Goal: Find specific page/section: Find specific page/section

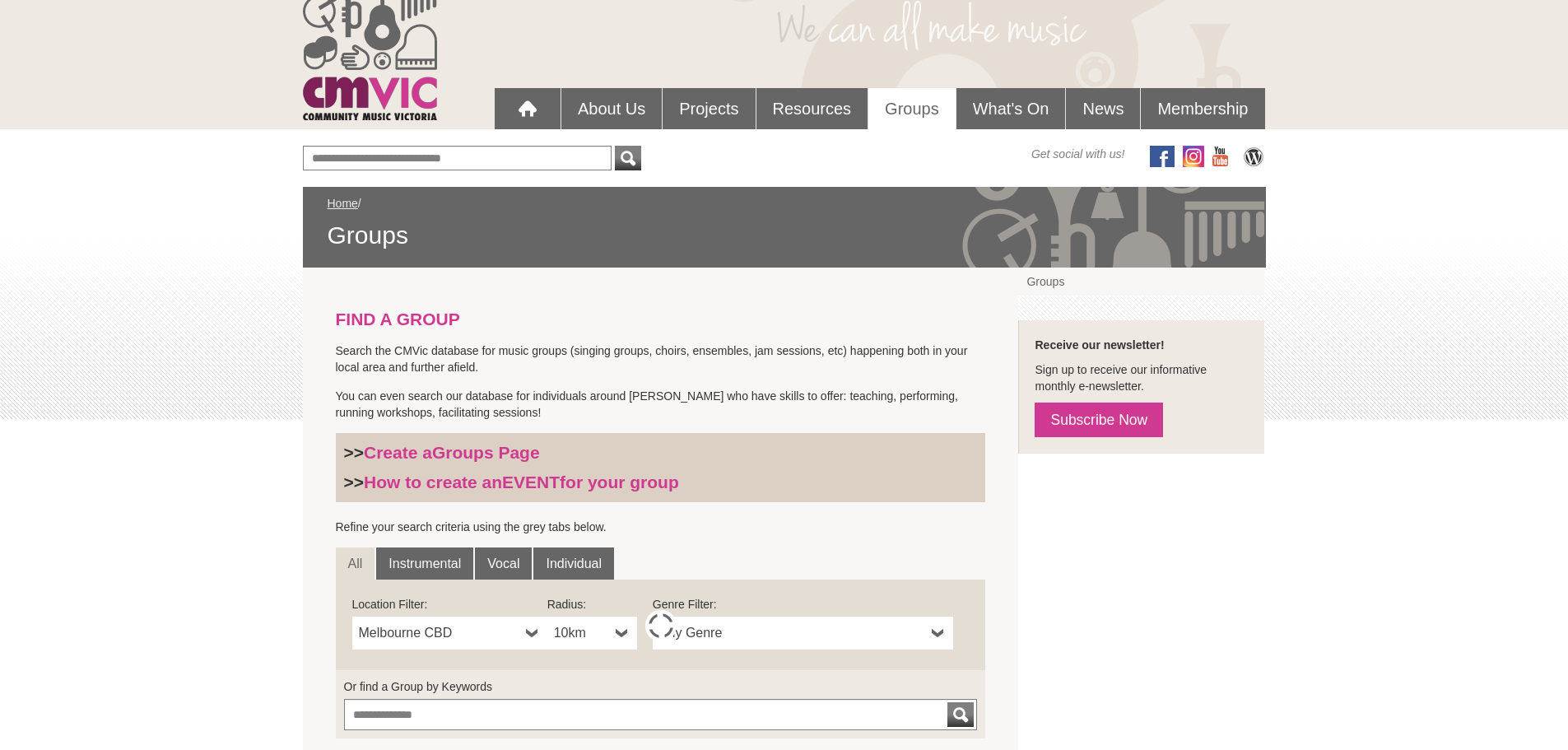
scroll to position [329, 0]
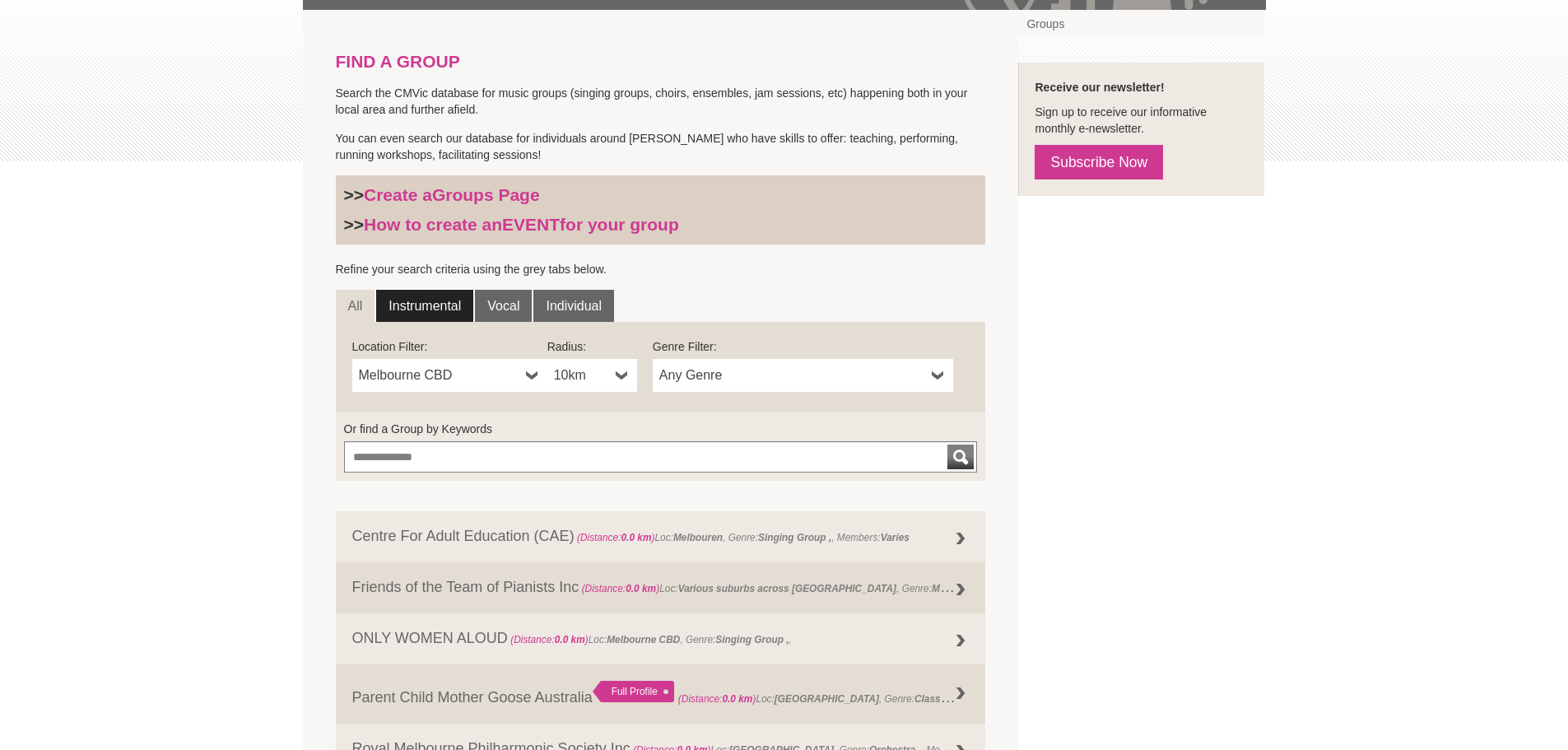
click at [439, 299] on link "Instrumental" at bounding box center [424, 306] width 97 height 33
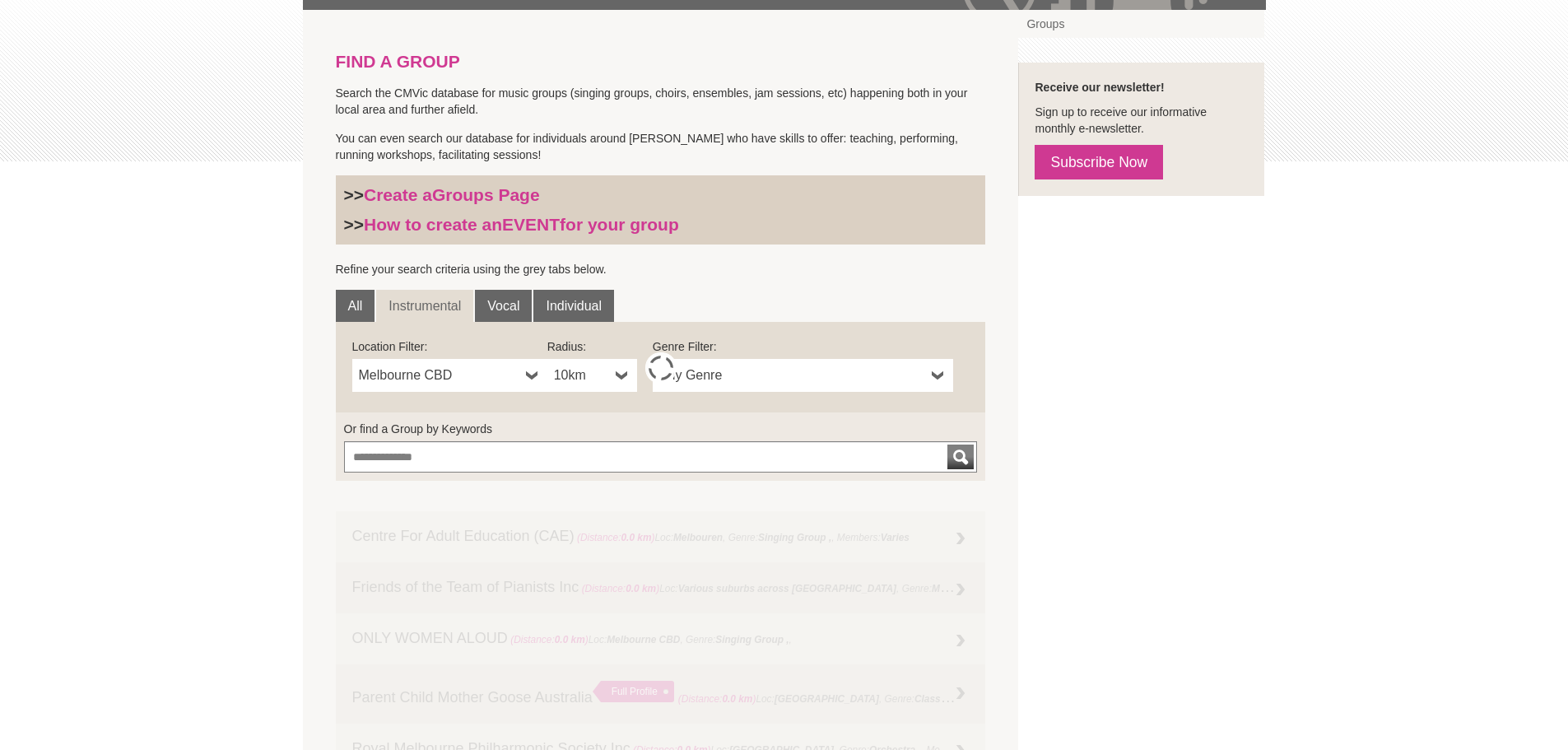
click at [530, 375] on b at bounding box center [532, 375] width 13 height 33
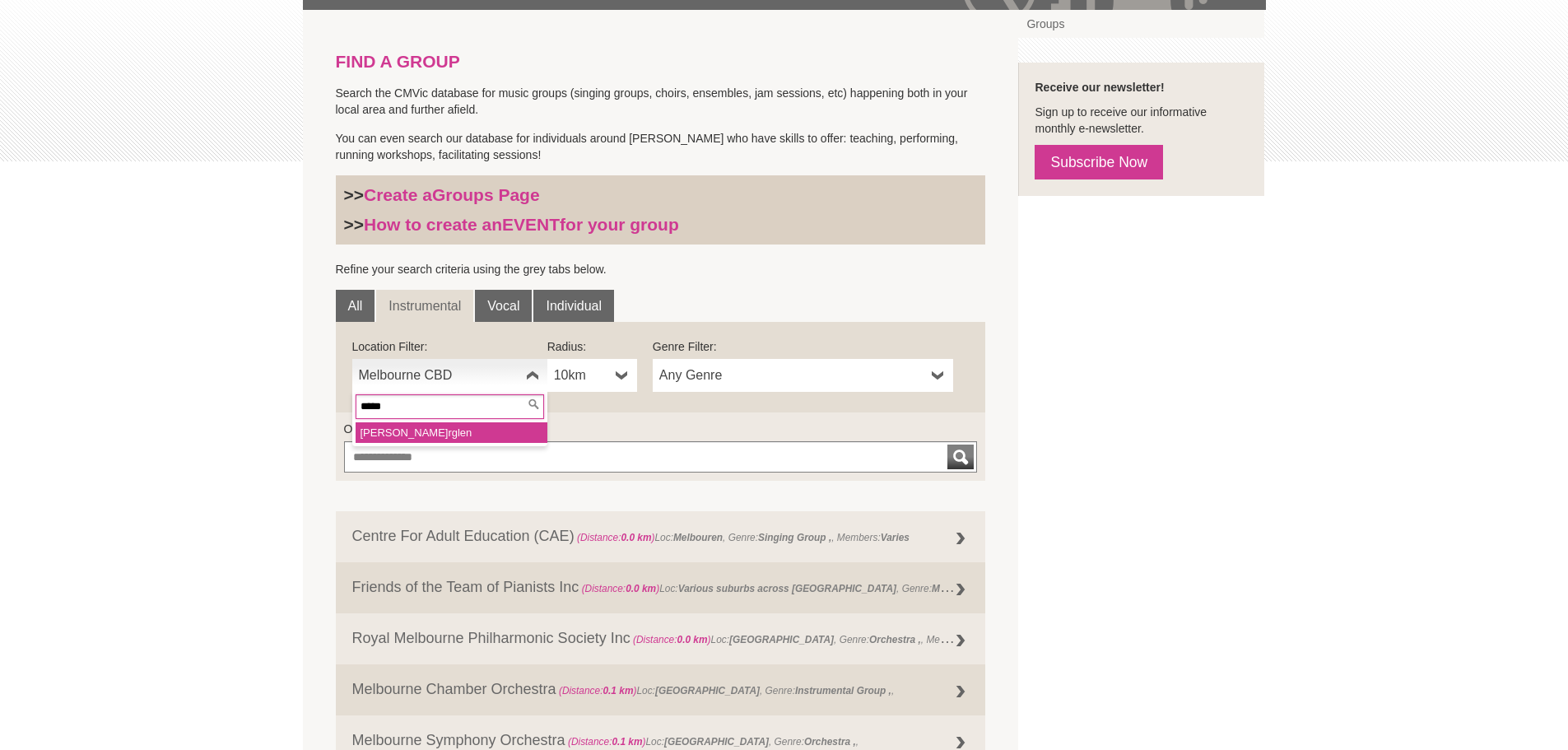
type input "*****"
click at [470, 440] on li "[PERSON_NAME]" at bounding box center [451, 432] width 192 height 21
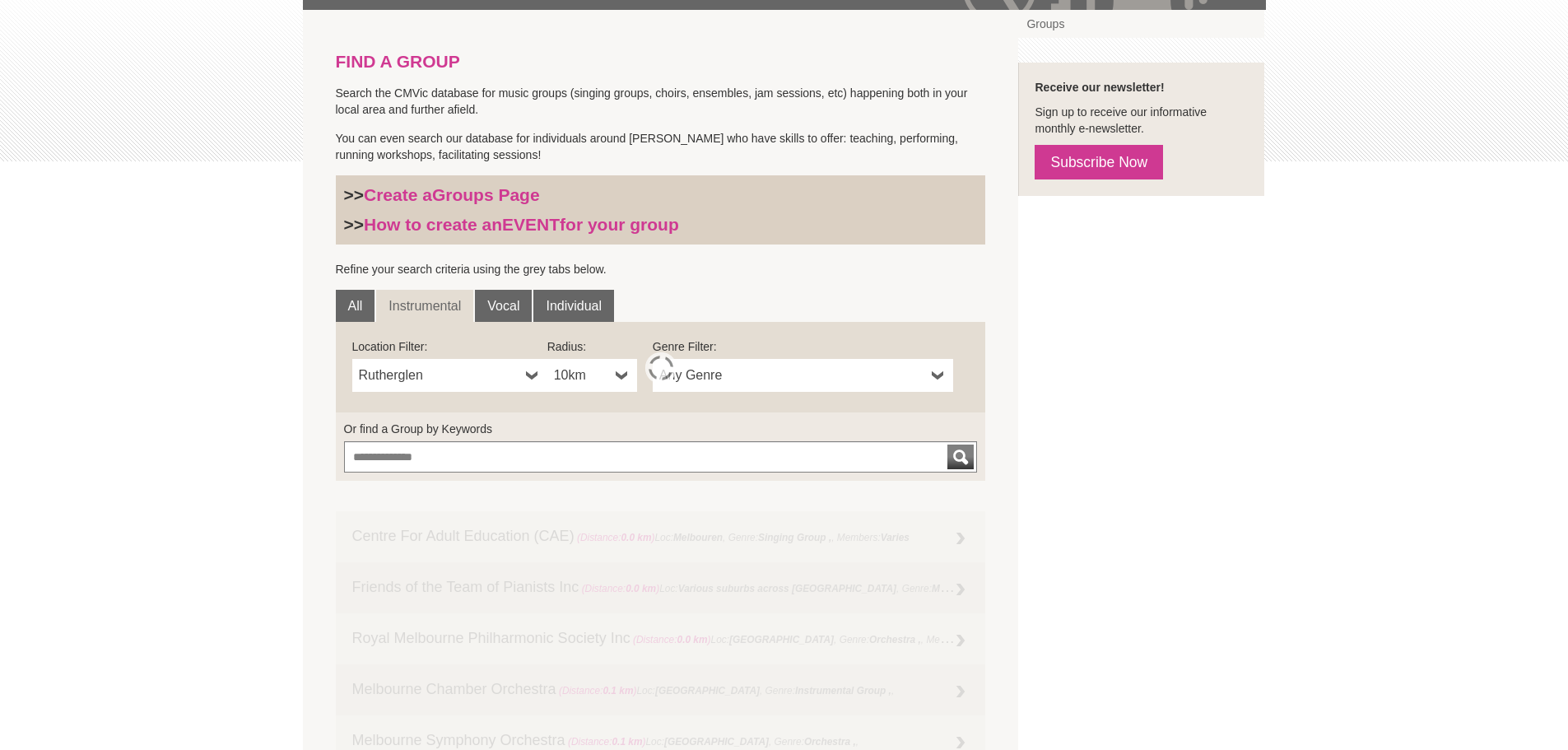
click at [610, 386] on link "10km" at bounding box center [592, 375] width 90 height 33
click at [598, 498] on li "50km" at bounding box center [594, 494] width 86 height 21
click at [805, 378] on span "Any Genre" at bounding box center [791, 375] width 266 height 20
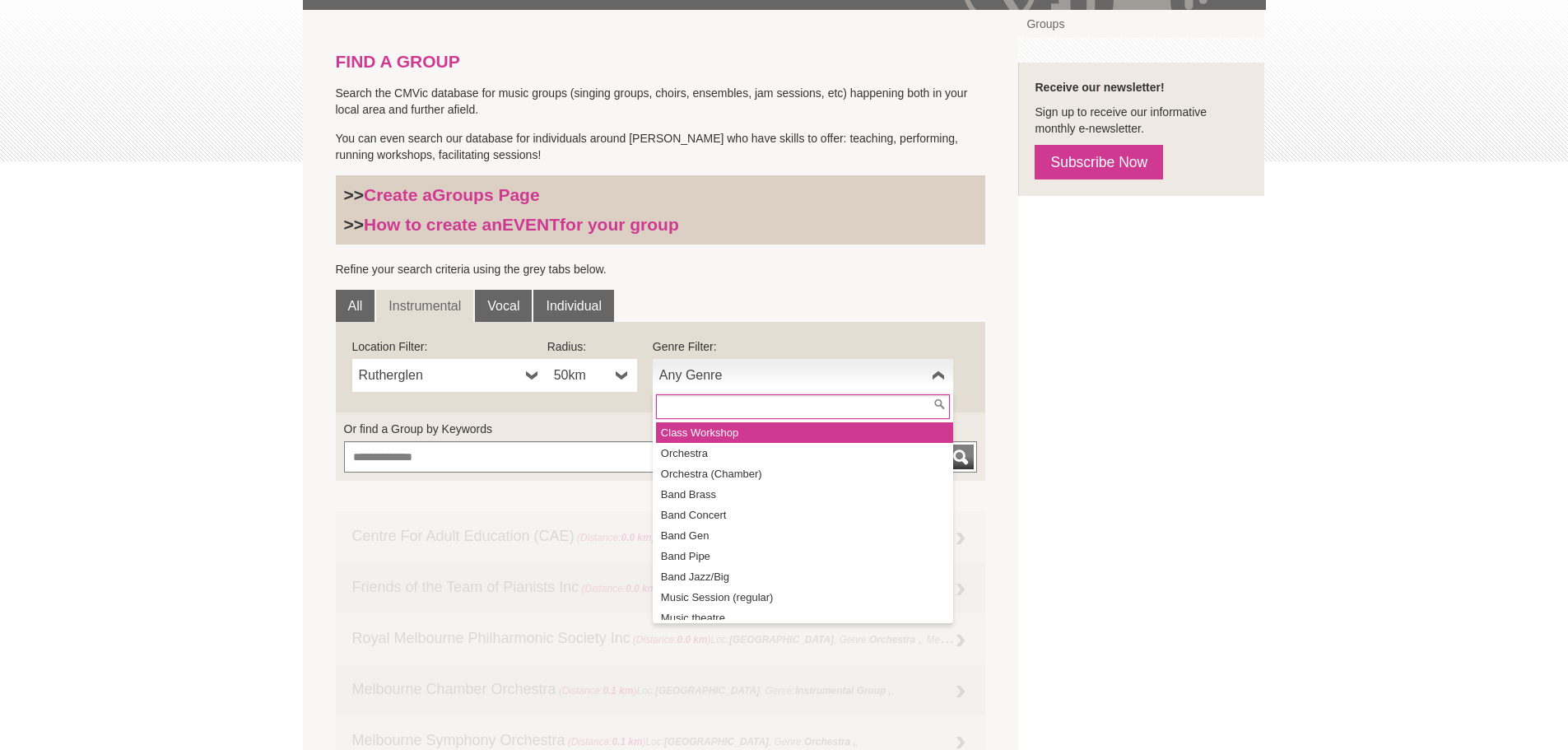
scroll to position [164, 0]
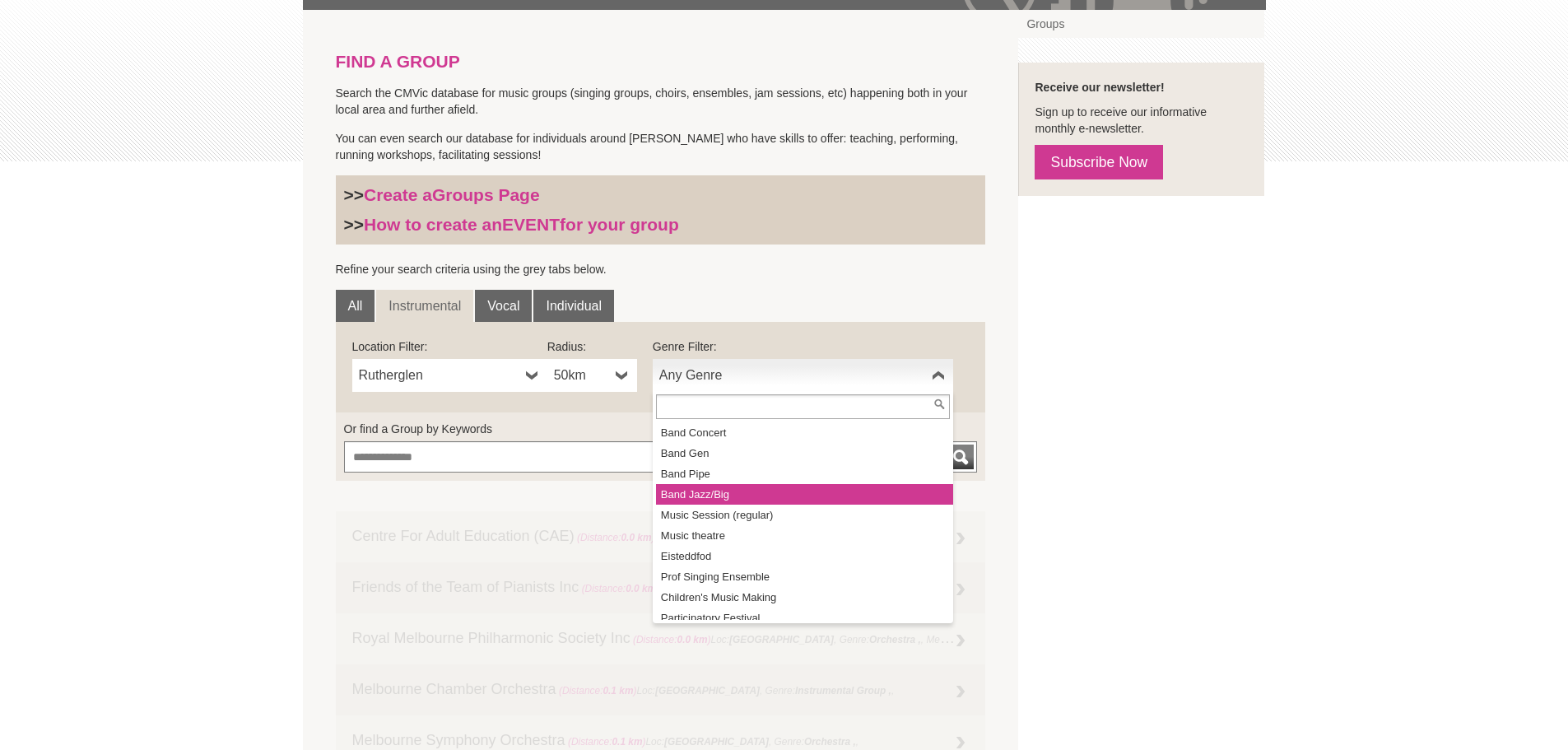
click at [785, 497] on li "Band Jazz/Big" at bounding box center [804, 494] width 297 height 21
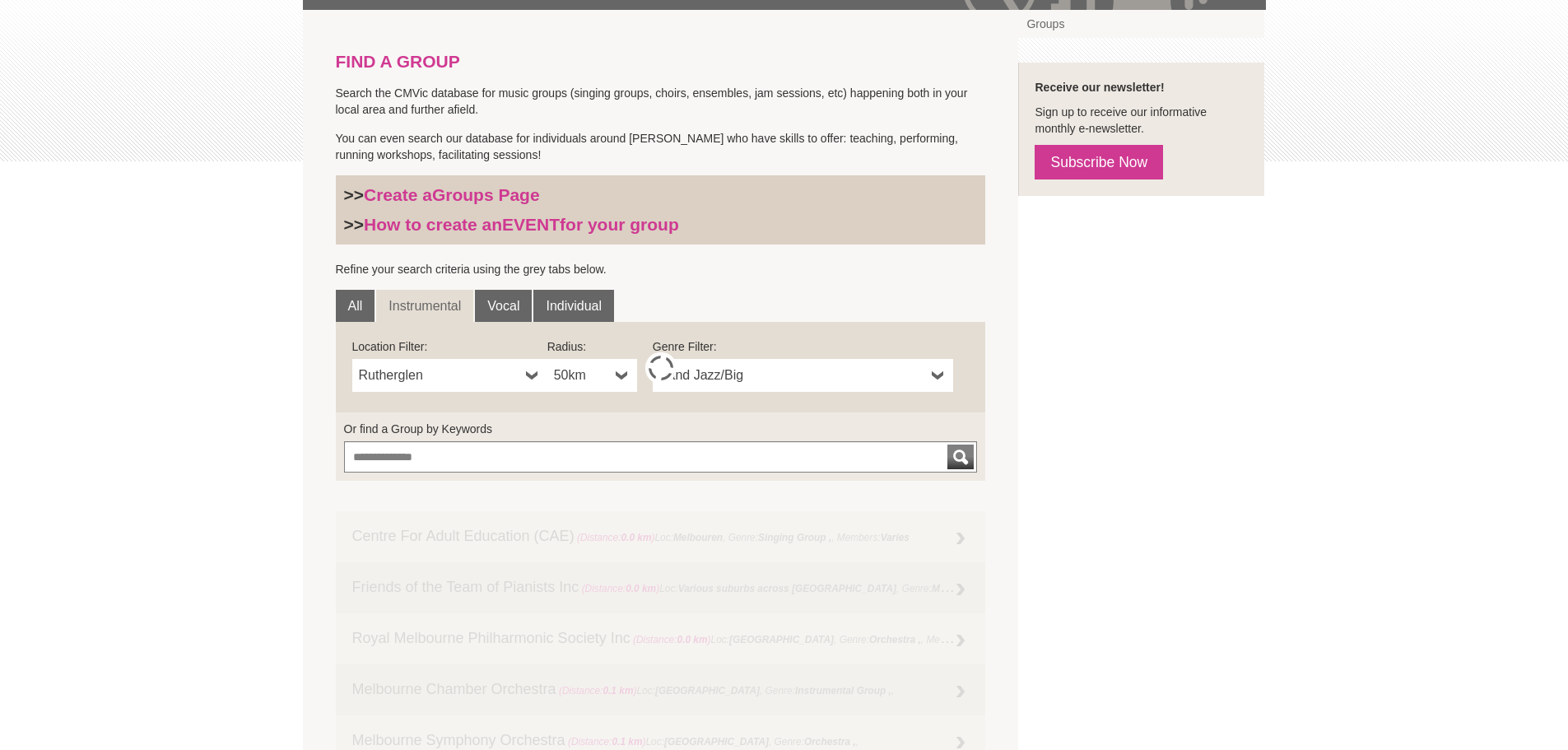
click at [627, 379] on b at bounding box center [621, 375] width 13 height 33
click at [598, 507] on li "100km" at bounding box center [594, 515] width 86 height 21
click at [914, 381] on span "Band Jazz/Big" at bounding box center [791, 375] width 266 height 20
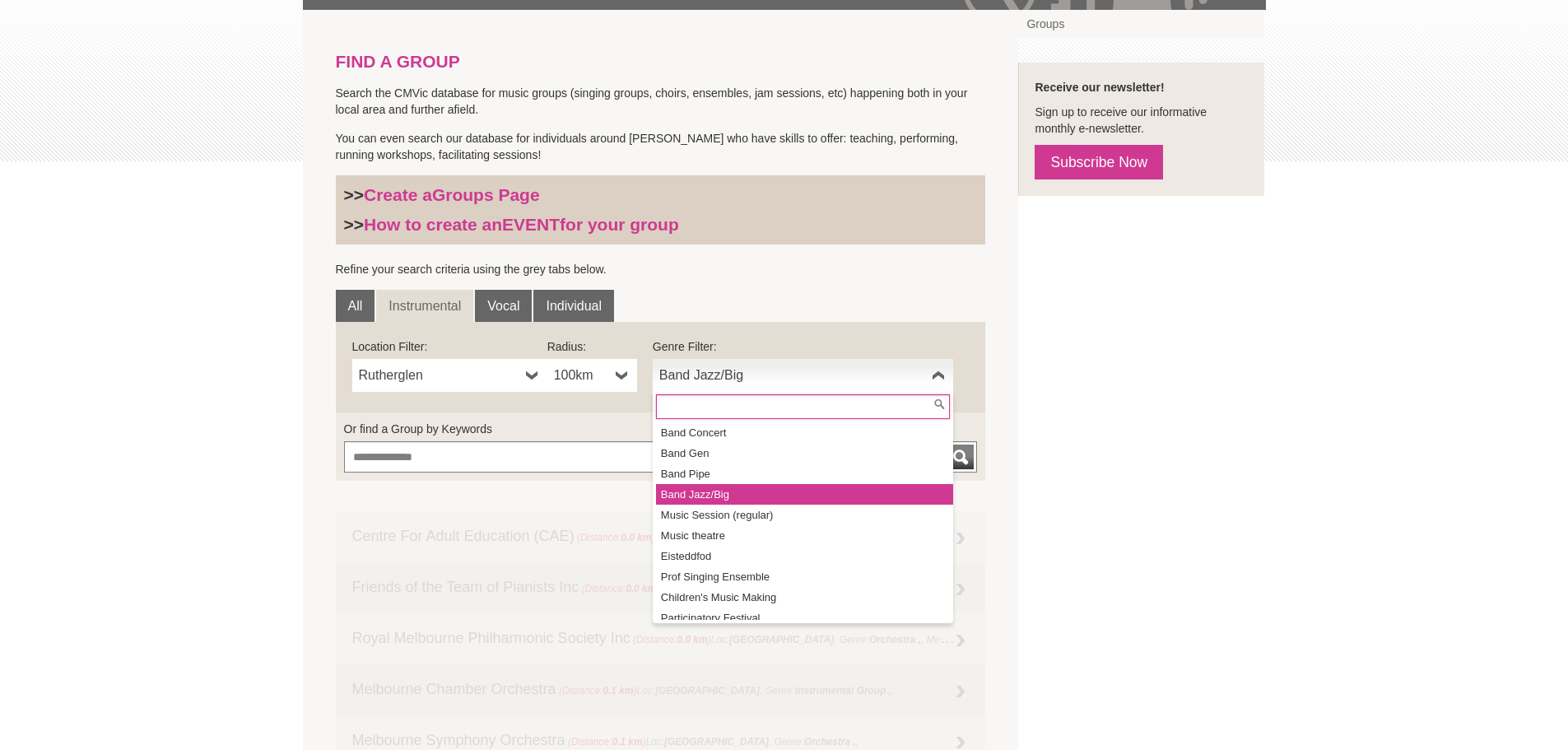
click at [716, 495] on li "Band Jazz/Big" at bounding box center [804, 494] width 297 height 21
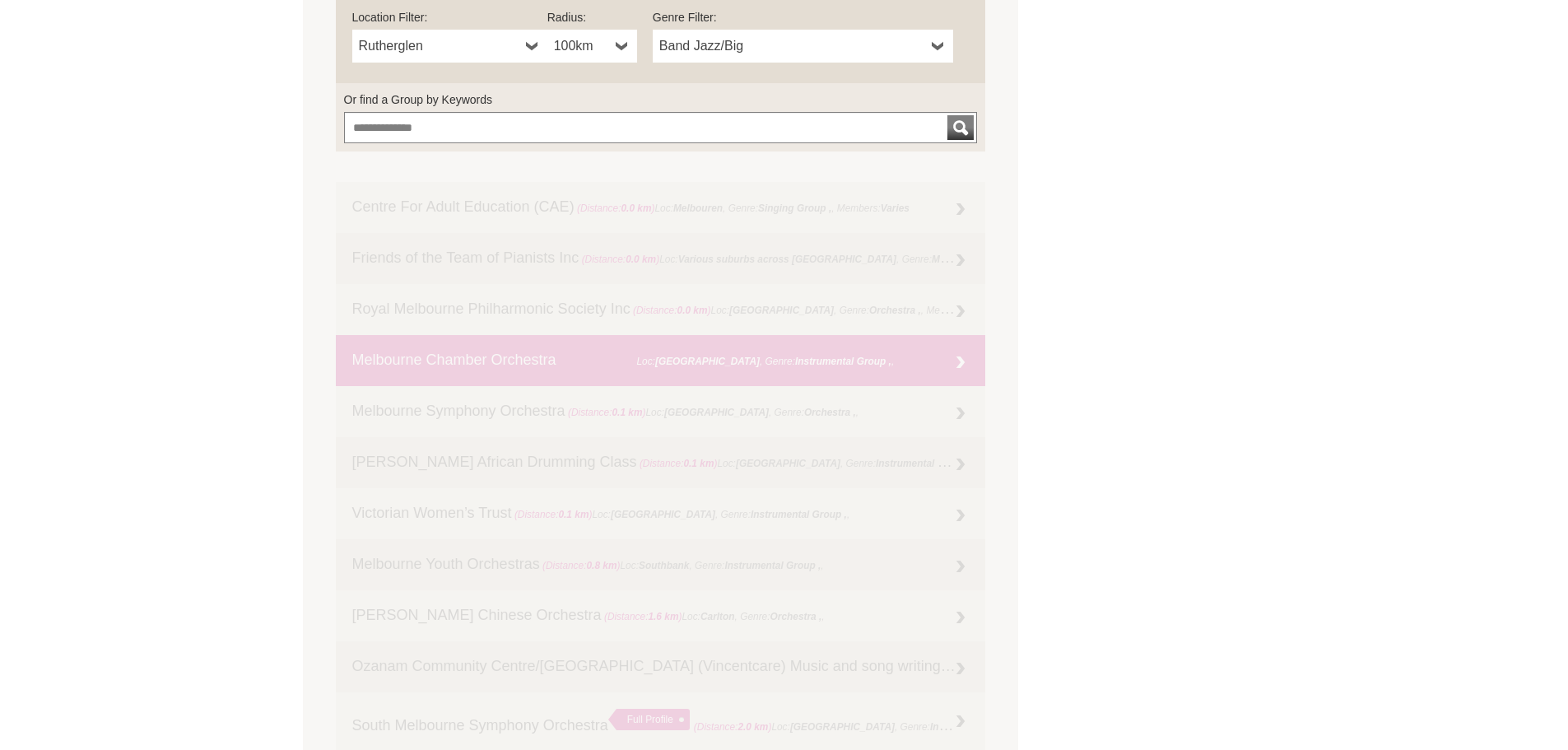
scroll to position [0, 0]
